Goal: Task Accomplishment & Management: Use online tool/utility

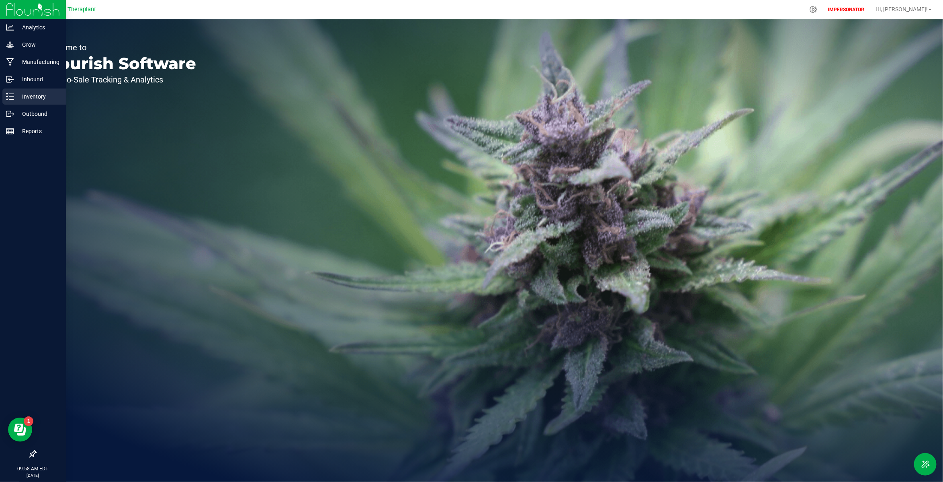
click at [33, 97] on p "Inventory" at bounding box center [38, 97] width 48 height 10
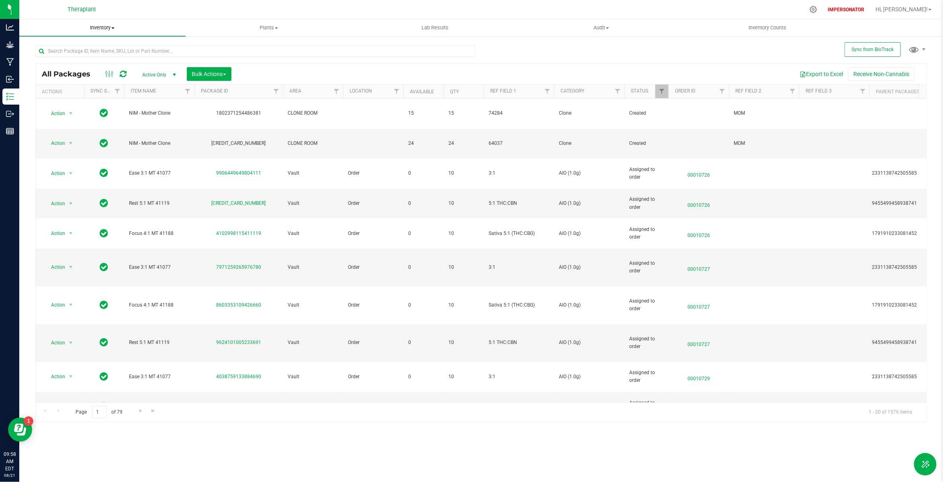
click at [115, 28] on span at bounding box center [112, 28] width 3 height 2
click at [79, 48] on li "All packages" at bounding box center [102, 49] width 166 height 10
click at [172, 75] on span "select" at bounding box center [174, 75] width 6 height 6
click at [299, 71] on div "Export to Excel Receive Non-Cannabis" at bounding box center [579, 74] width 683 height 14
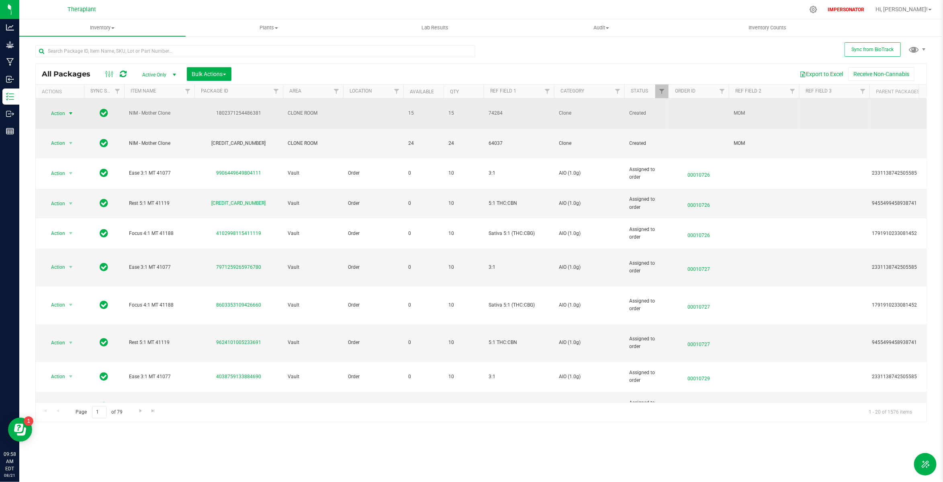
click at [72, 110] on span "select" at bounding box center [71, 113] width 6 height 6
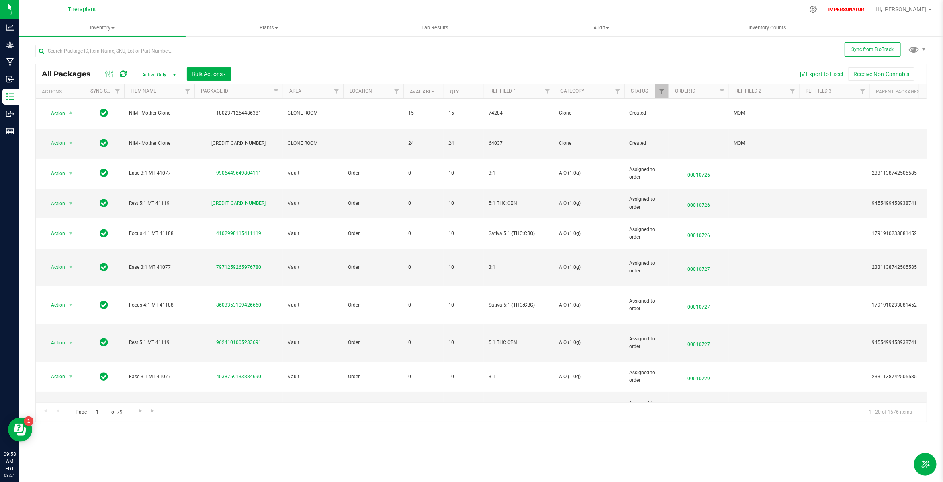
click at [362, 76] on div "Export to Excel Receive Non-Cannabis" at bounding box center [579, 74] width 683 height 14
click at [660, 91] on span "Filter" at bounding box center [662, 91] width 6 height 6
click at [665, 200] on input "Picked" at bounding box center [666, 201] width 5 height 5
checkbox input "false"
click at [668, 178] on input "Created" at bounding box center [666, 179] width 5 height 5
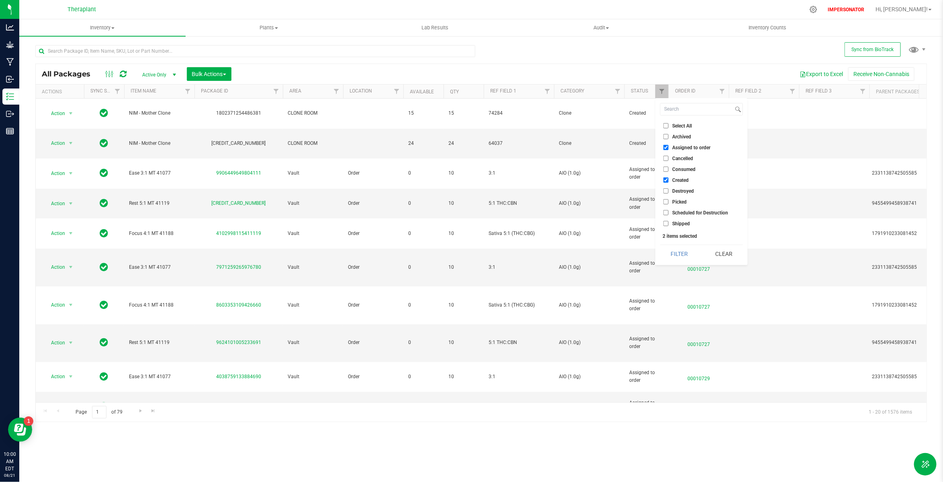
checkbox input "false"
click at [668, 149] on input "Assigned to order" at bounding box center [666, 147] width 5 height 5
checkbox input "false"
click at [665, 213] on input "Scheduled for Destruction" at bounding box center [666, 212] width 5 height 5
checkbox input "true"
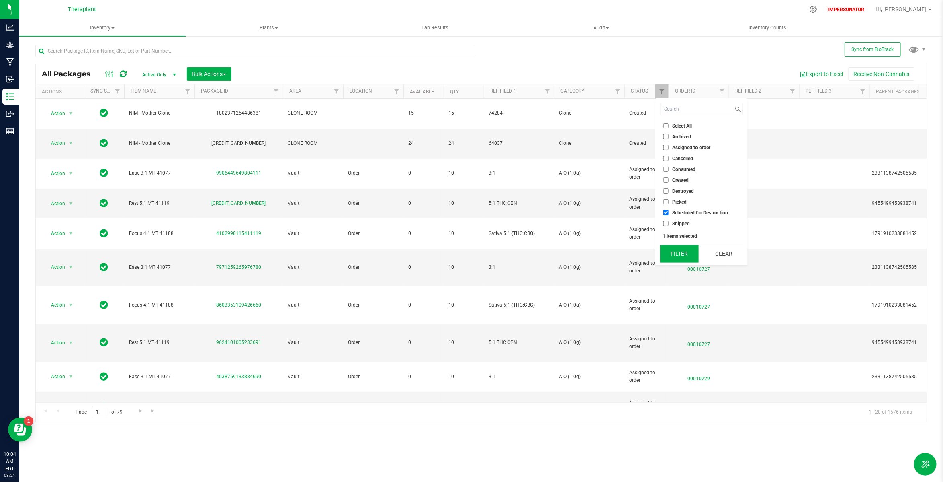
click at [684, 250] on button "Filter" at bounding box center [679, 254] width 39 height 18
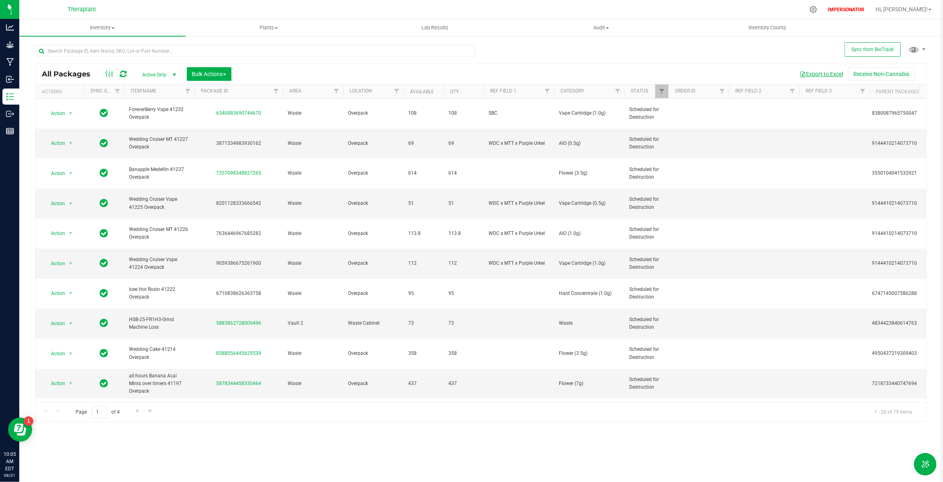
click at [820, 73] on button "Export to Excel" at bounding box center [822, 74] width 54 height 14
click at [322, 470] on div "Inventory All packages All inventory Waste log Create inventory Plants All plan…" at bounding box center [481, 250] width 924 height 462
click at [109, 26] on span "Inventory" at bounding box center [102, 27] width 166 height 7
click at [55, 69] on span "Waste log" at bounding box center [43, 67] width 48 height 7
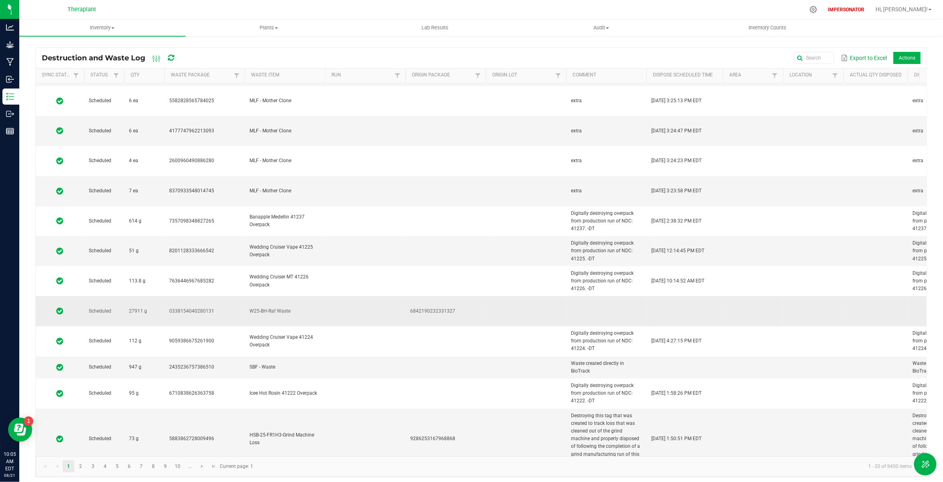
scroll to position [139, 0]
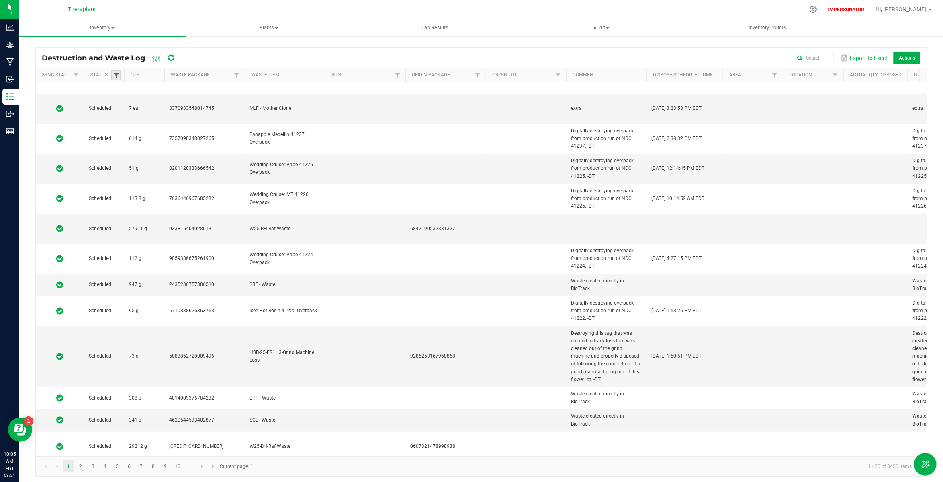
click at [117, 77] on span at bounding box center [116, 75] width 6 height 6
click at [126, 143] on li "Scheduled" at bounding box center [156, 140] width 78 height 10
checkbox input "true"
click at [178, 160] on button "Filter" at bounding box center [180, 158] width 40 height 18
click at [856, 55] on button "Export to Excel" at bounding box center [864, 58] width 50 height 14
